Goal: Task Accomplishment & Management: Manage account settings

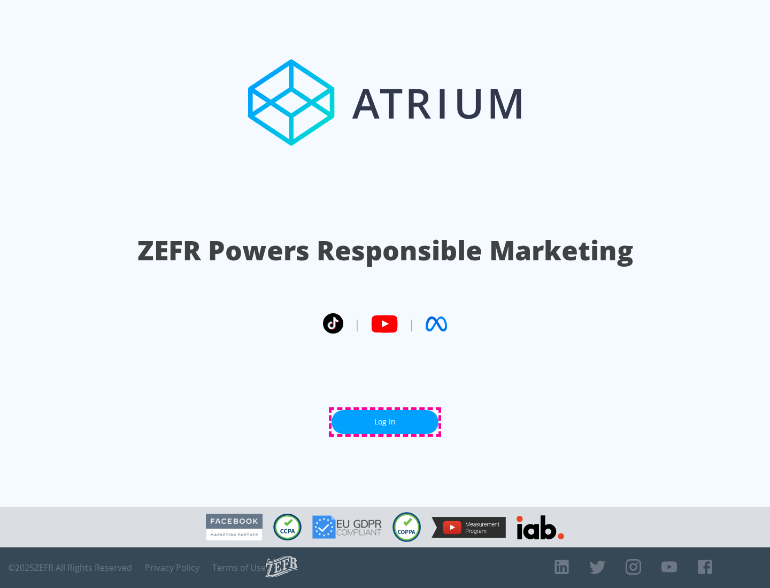
click at [385, 422] on link "Log In" at bounding box center [384, 422] width 107 height 24
